Goal: Check status: Check status

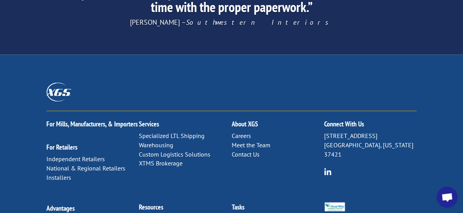
scroll to position [1318, 0]
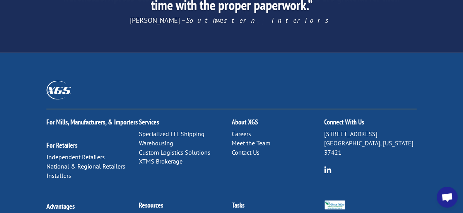
click at [172, 213] on link "Freight Tracker" at bounding box center [158, 217] width 39 height 8
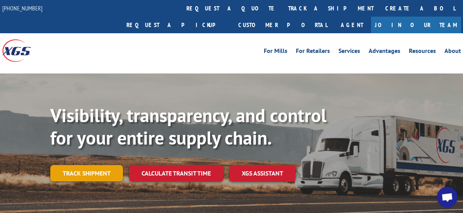
click at [78, 165] on link "Track shipment" at bounding box center [86, 173] width 73 height 16
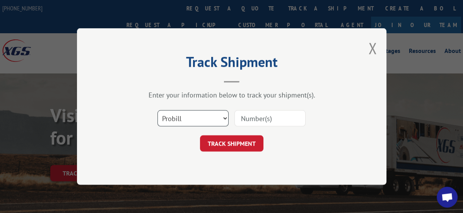
click at [206, 115] on select "Select category... Probill BOL PO" at bounding box center [193, 118] width 71 height 16
select select "bol"
click at [158, 110] on select "Select category... Probill BOL PO" at bounding box center [193, 118] width 71 height 16
paste input "TFD-041187.A"
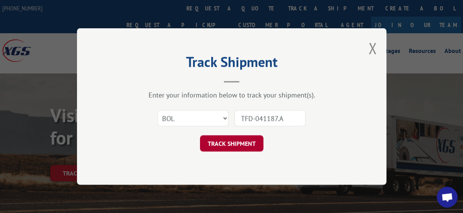
type input "TFD-041187.A"
click at [249, 147] on button "TRACK SHIPMENT" at bounding box center [231, 143] width 63 height 16
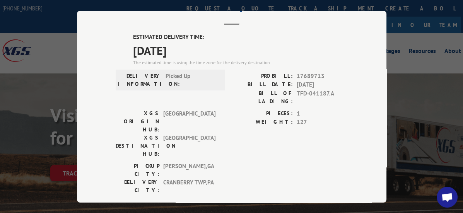
scroll to position [37, 0]
